Goal: Task Accomplishment & Management: Use online tool/utility

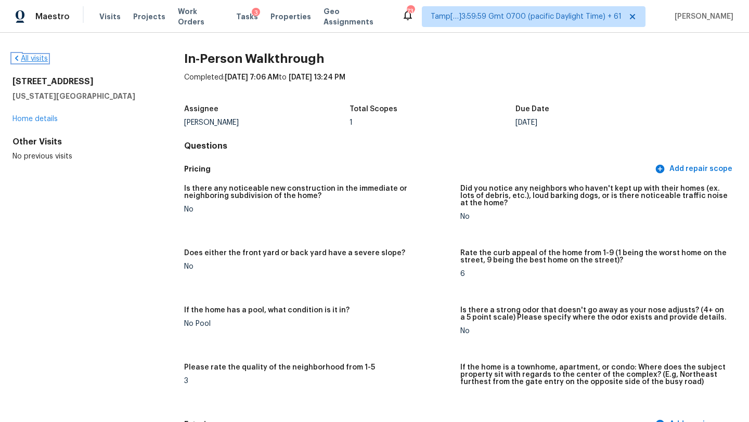
click at [41, 57] on link "All visits" at bounding box center [29, 58] width 35 height 7
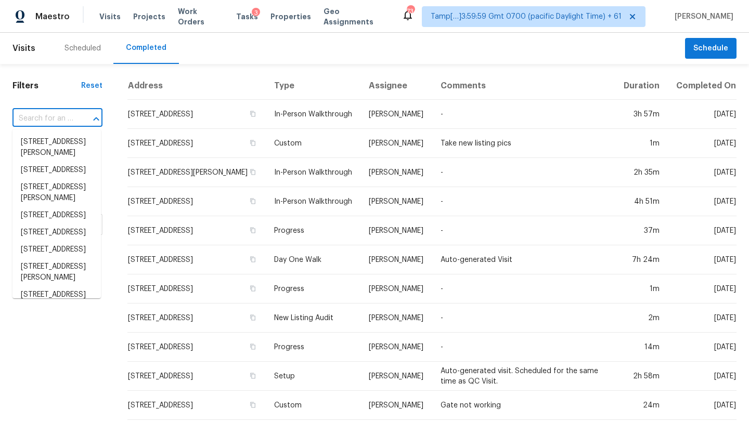
click at [50, 118] on input "text" at bounding box center [42, 119] width 61 height 16
paste input "[STREET_ADDRESS]"
type input "[STREET_ADDRESS]"
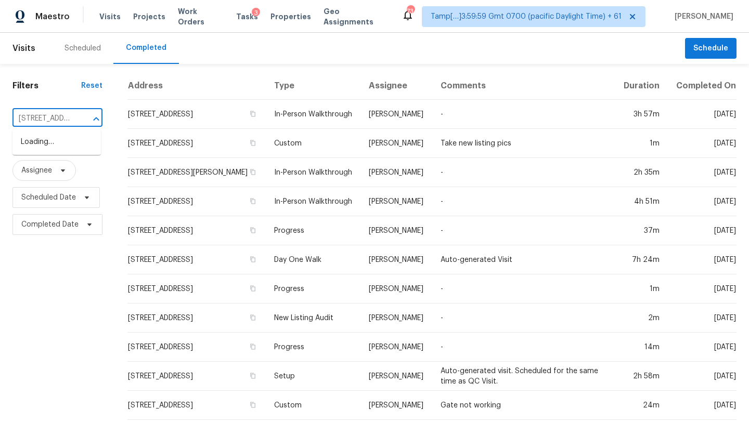
scroll to position [0, 82]
click at [47, 142] on li "[STREET_ADDRESS]" at bounding box center [56, 142] width 88 height 17
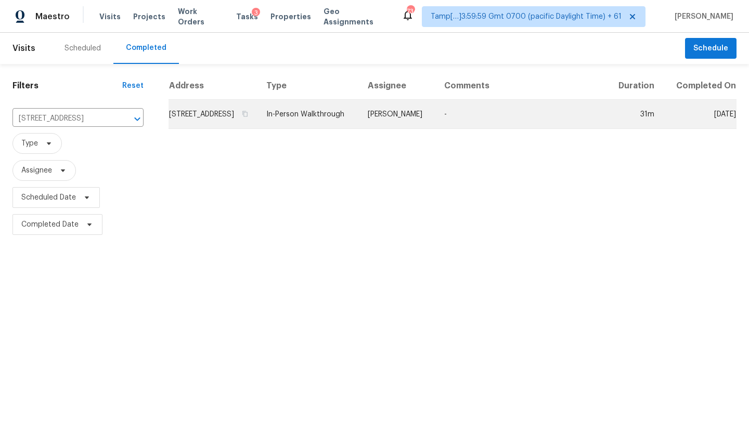
click at [169, 127] on td "[STREET_ADDRESS]" at bounding box center [212, 114] width 89 height 29
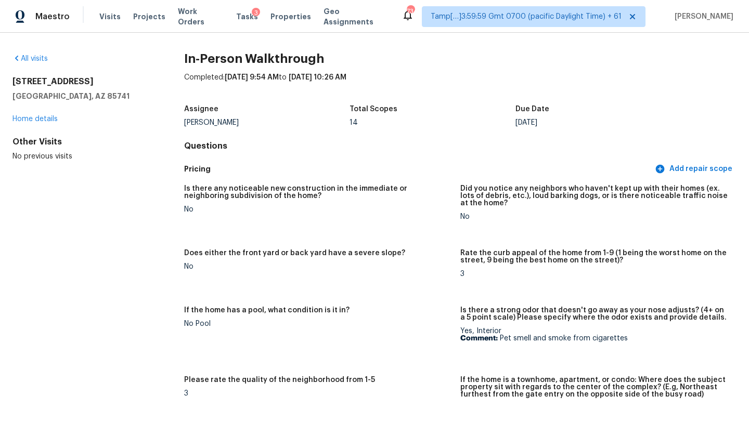
drag, startPoint x: 11, startPoint y: 78, endPoint x: 113, endPoint y: 79, distance: 101.4
click at [113, 79] on div "All visits [STREET_ADDRESS] Home details Other Visits No previous visits In-Per…" at bounding box center [374, 227] width 749 height 389
copy h2 "[STREET_ADDRESS]"
click at [240, 17] on span "Tasks" at bounding box center [247, 16] width 22 height 7
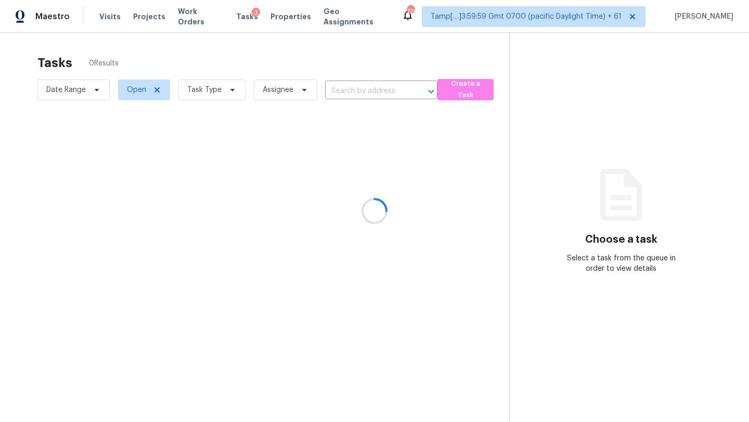
click at [354, 94] on div at bounding box center [374, 211] width 749 height 422
click at [360, 89] on div at bounding box center [374, 211] width 749 height 422
click at [359, 90] on div at bounding box center [374, 211] width 749 height 422
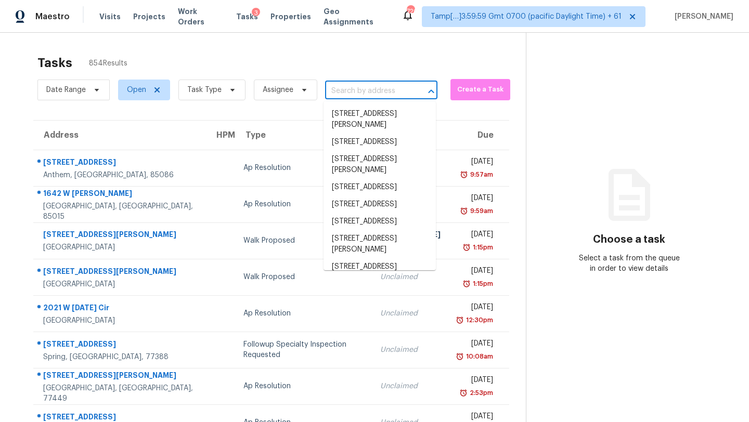
click at [356, 85] on input "text" at bounding box center [366, 91] width 83 height 16
paste input "[STREET_ADDRESS]"
type input "[STREET_ADDRESS]"
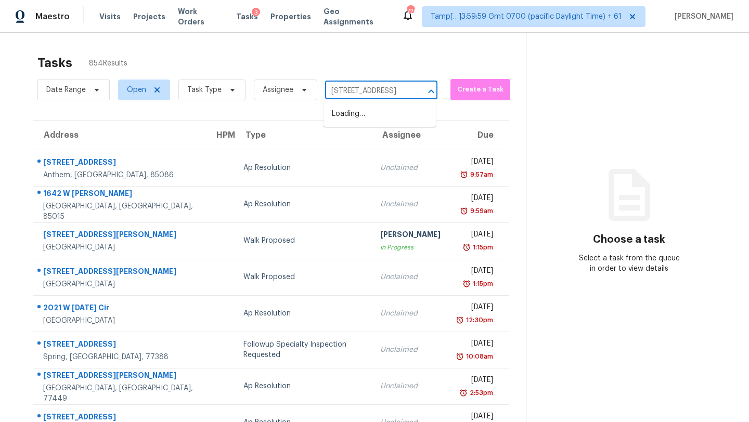
scroll to position [0, 77]
click at [369, 116] on li "[STREET_ADDRESS]" at bounding box center [379, 114] width 112 height 17
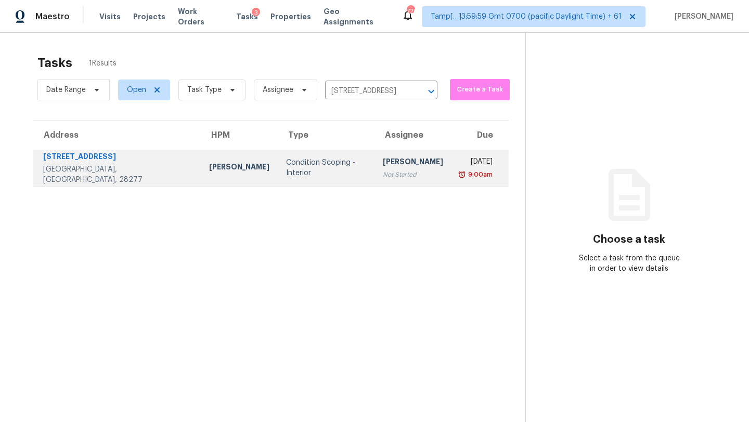
click at [331, 171] on td "Condition Scoping - Interior" at bounding box center [326, 168] width 97 height 36
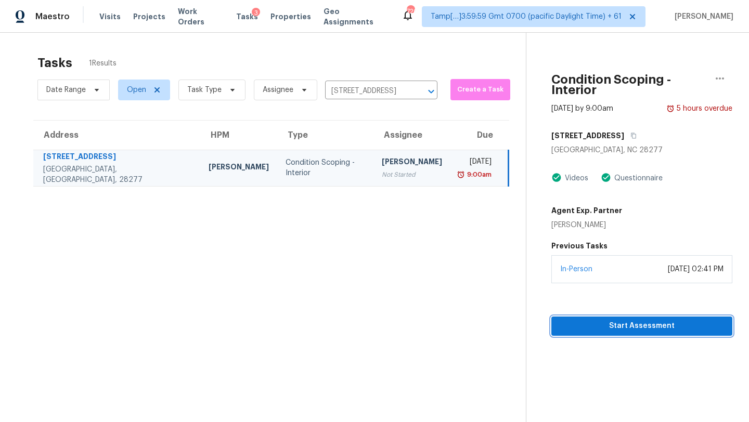
click at [603, 320] on span "Start Assessment" at bounding box center [641, 326] width 164 height 13
